Goal: Browse casually

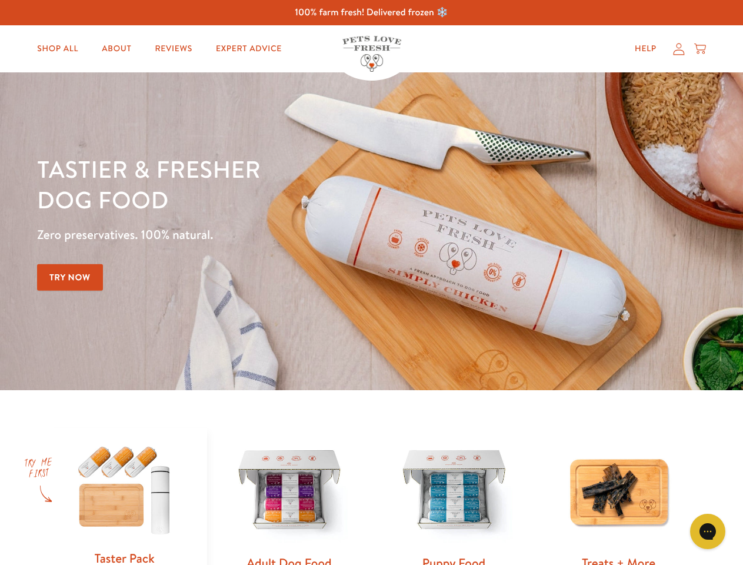
click at [371, 282] on div "Tastier & fresher dog food Zero preservatives. 100% natural. Try Now" at bounding box center [260, 231] width 446 height 155
click at [708, 531] on icon "Gorgias live chat" at bounding box center [707, 530] width 11 height 11
